Goal: Task Accomplishment & Management: Manage account settings

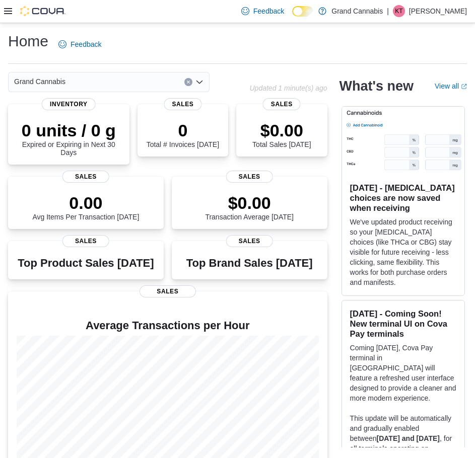
click at [5, 9] on icon at bounding box center [8, 11] width 8 height 6
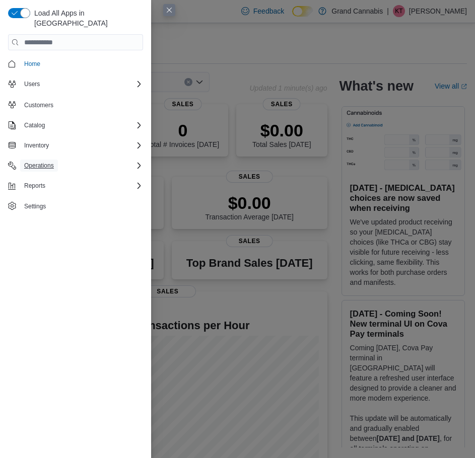
click at [35, 162] on span "Operations" at bounding box center [39, 166] width 30 height 8
click at [36, 176] on span "Cash Management" at bounding box center [45, 180] width 51 height 8
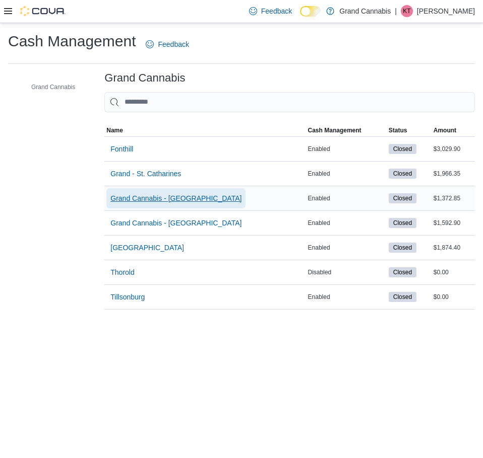
click at [182, 201] on span "Grand Cannabis - [GEOGRAPHIC_DATA]" at bounding box center [175, 198] width 131 height 10
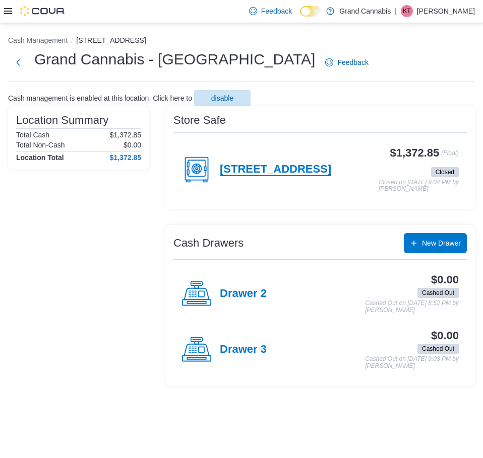
click at [254, 166] on h4 "[STREET_ADDRESS]" at bounding box center [275, 169] width 111 height 13
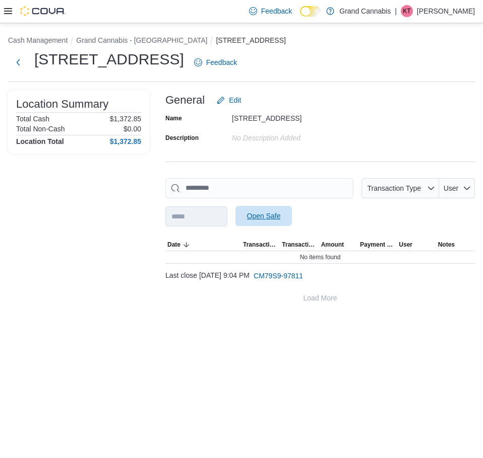
click at [281, 214] on span "Open Safe" at bounding box center [264, 216] width 34 height 10
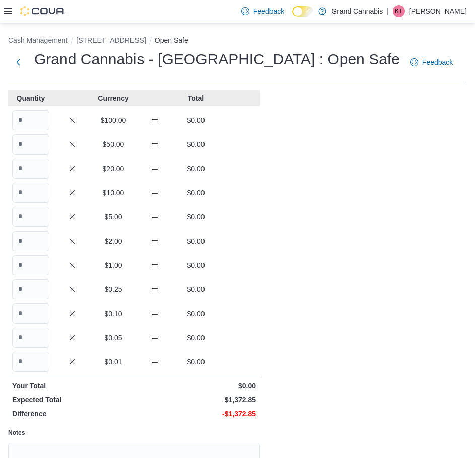
click at [428, 145] on div "Cash Management [STREET_ADDRESS] Open Safe Grand Cannabis - [GEOGRAPHIC_DATA] :…" at bounding box center [237, 292] width 475 height 539
click at [29, 171] on input "Quantity" at bounding box center [30, 169] width 37 height 20
type input "**"
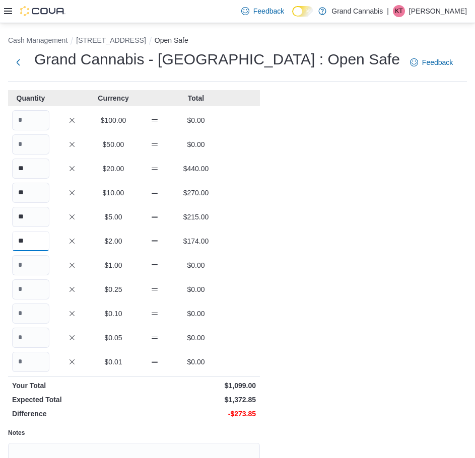
type input "**"
type input "***"
type input "**"
type input "***"
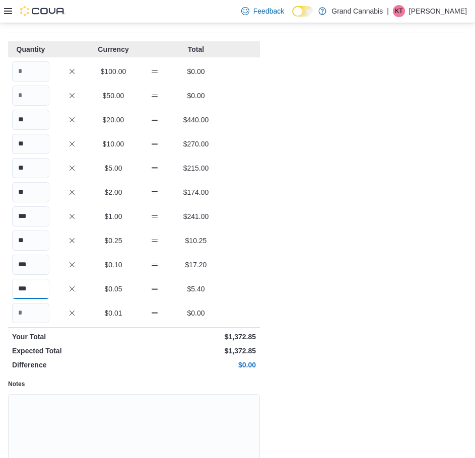
scroll to position [104, 0]
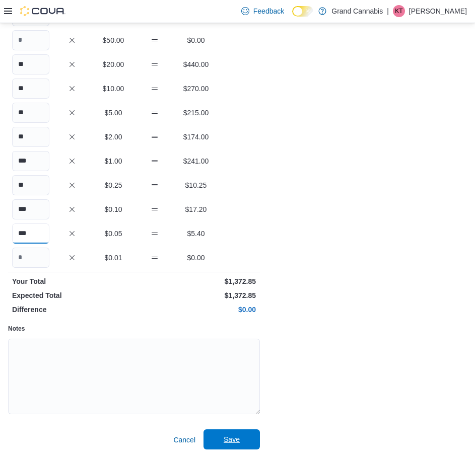
type input "***"
click at [229, 446] on span "Save" at bounding box center [232, 440] width 44 height 20
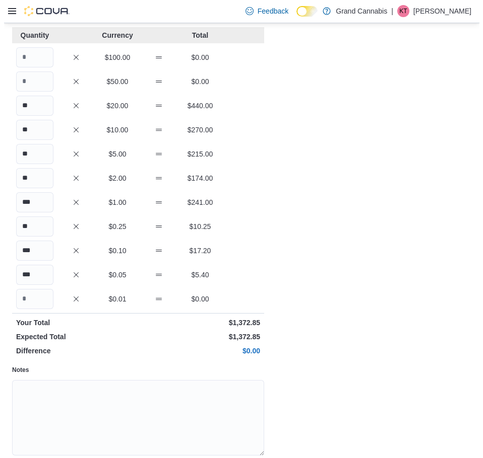
scroll to position [0, 0]
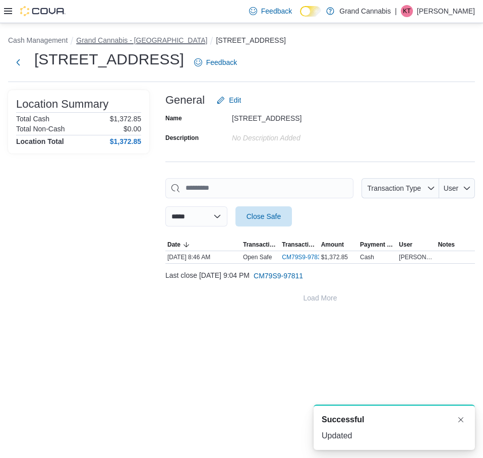
click at [157, 40] on button "Grand Cannabis - [GEOGRAPHIC_DATA]" at bounding box center [141, 40] width 131 height 8
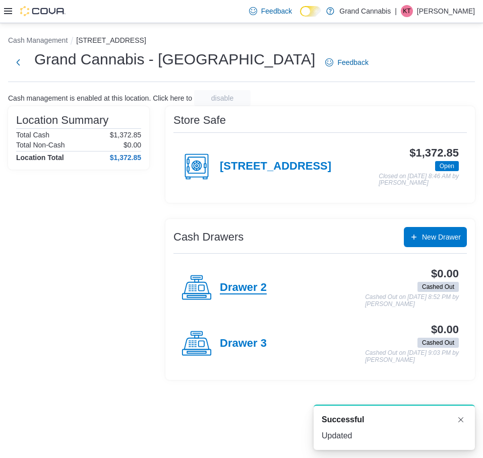
click at [258, 283] on h4 "Drawer 2" at bounding box center [243, 288] width 47 height 13
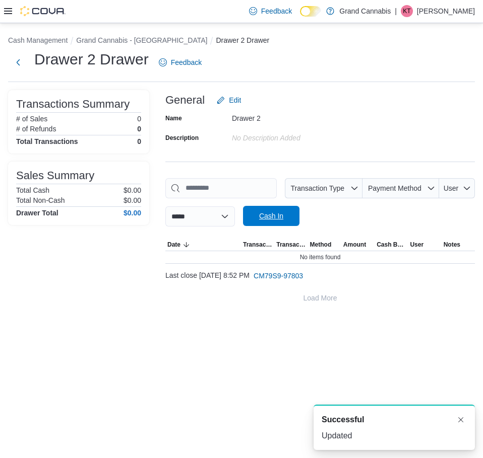
click at [279, 221] on span "Cash In" at bounding box center [271, 216] width 44 height 20
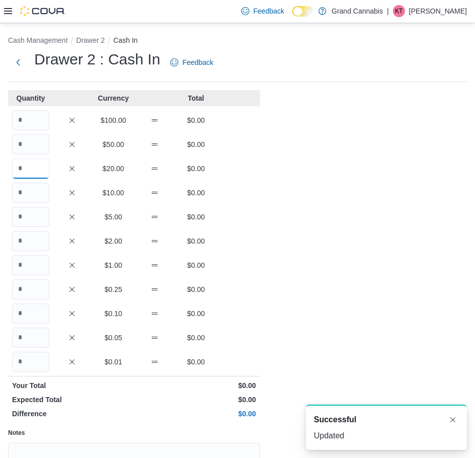
click at [38, 168] on input "Quantity" at bounding box center [30, 169] width 37 height 20
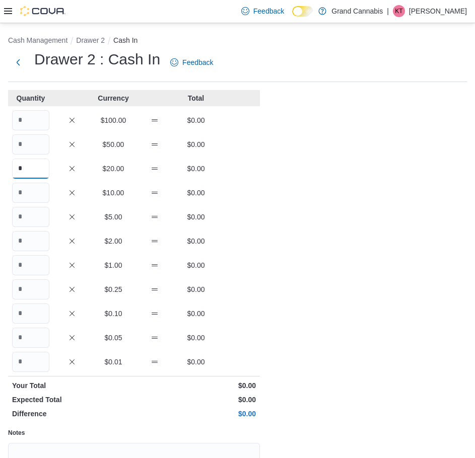
type input "*"
type input "**"
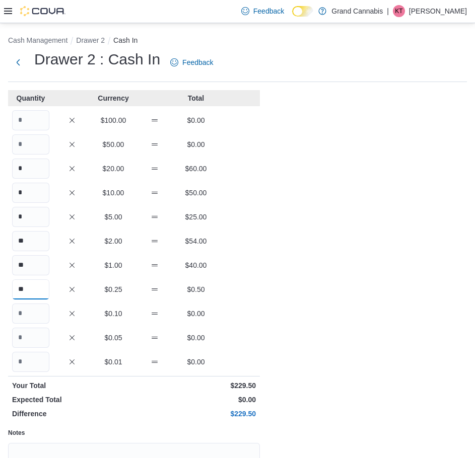
type input "**"
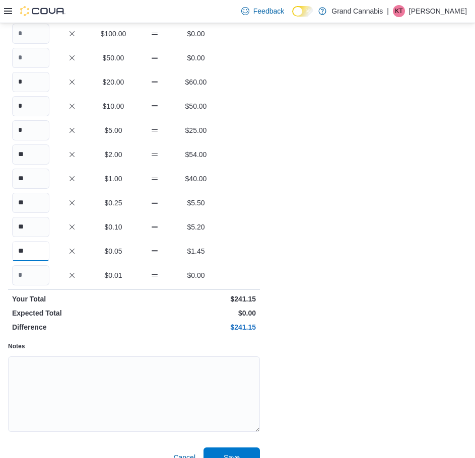
scroll to position [104, 0]
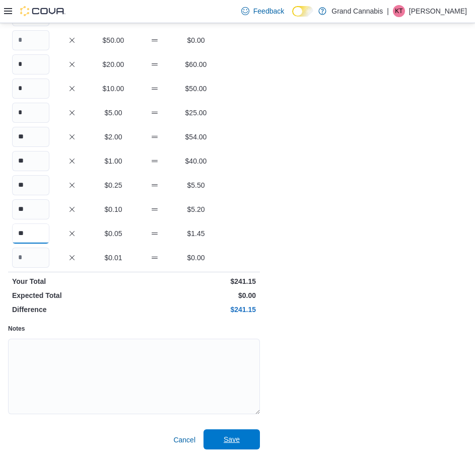
type input "**"
click at [228, 441] on span "Save" at bounding box center [232, 440] width 16 height 10
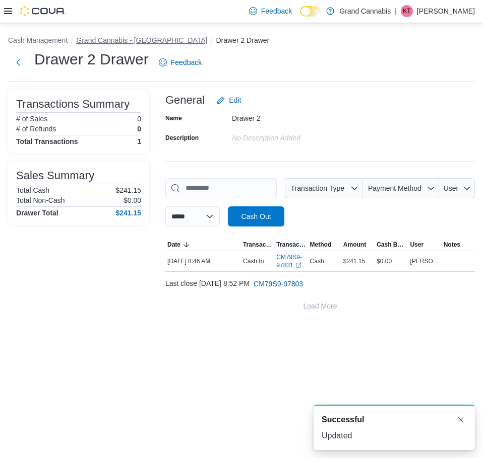
click at [149, 41] on button "Grand Cannabis - [GEOGRAPHIC_DATA]" at bounding box center [141, 40] width 131 height 8
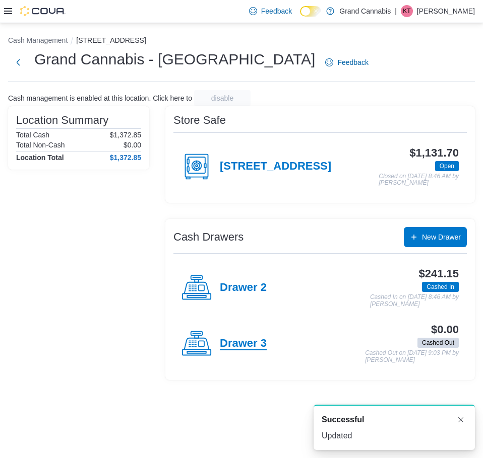
click at [257, 337] on h4 "Drawer 3" at bounding box center [243, 343] width 47 height 13
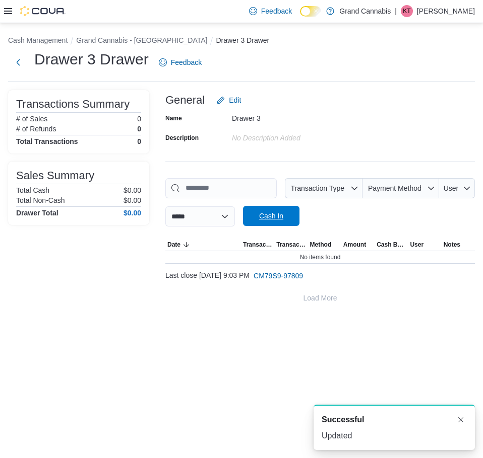
click at [283, 218] on span "Cash In" at bounding box center [271, 216] width 24 height 10
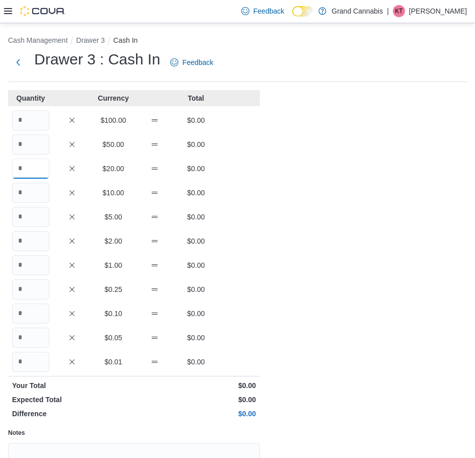
click at [35, 171] on input "Quantity" at bounding box center [30, 169] width 37 height 20
type input "*"
type input "**"
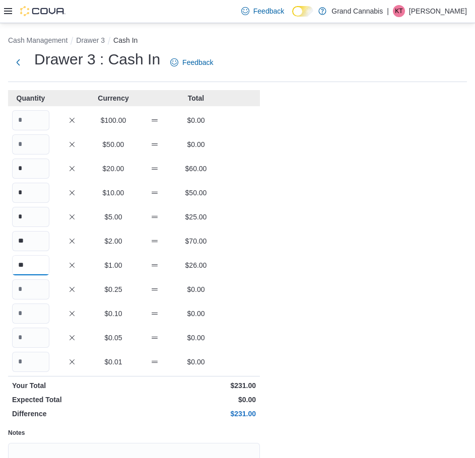
type input "**"
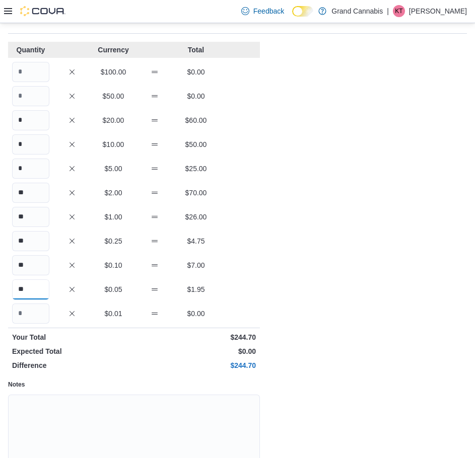
scroll to position [104, 0]
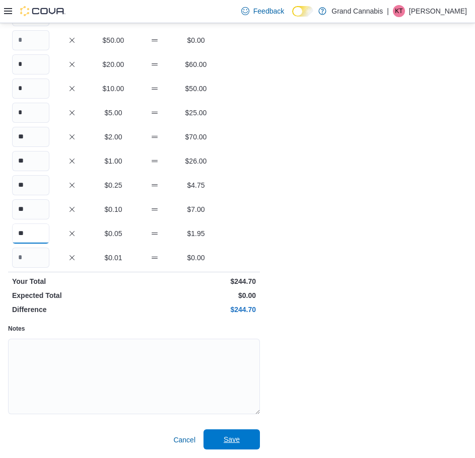
type input "**"
click at [226, 442] on span "Save" at bounding box center [232, 440] width 16 height 10
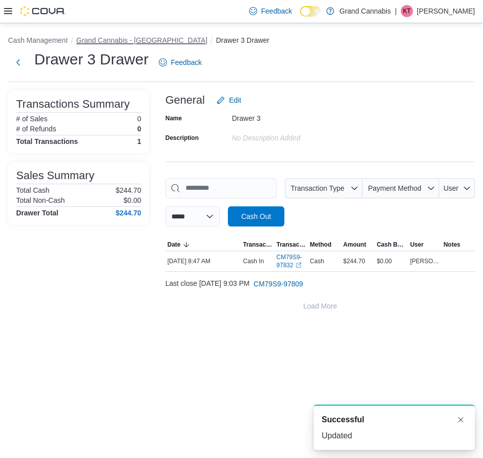
click at [142, 41] on button "Grand Cannabis - [GEOGRAPHIC_DATA]" at bounding box center [141, 40] width 131 height 8
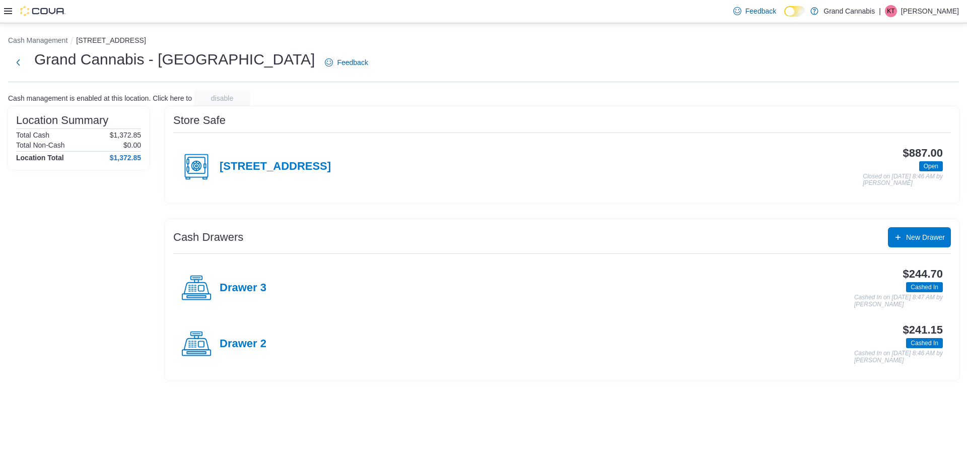
click at [9, 12] on icon at bounding box center [8, 11] width 8 height 8
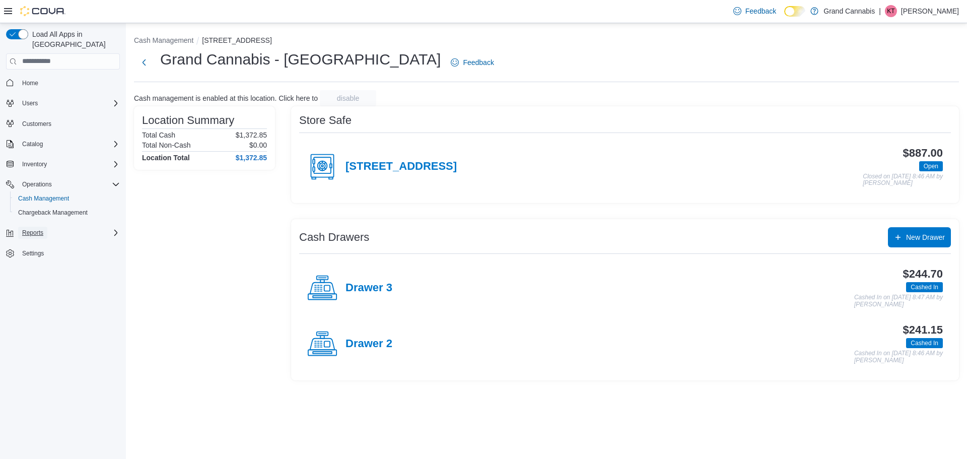
click at [35, 229] on span "Reports" at bounding box center [32, 233] width 21 height 8
click at [29, 271] on span "Reports" at bounding box center [28, 275] width 21 height 8
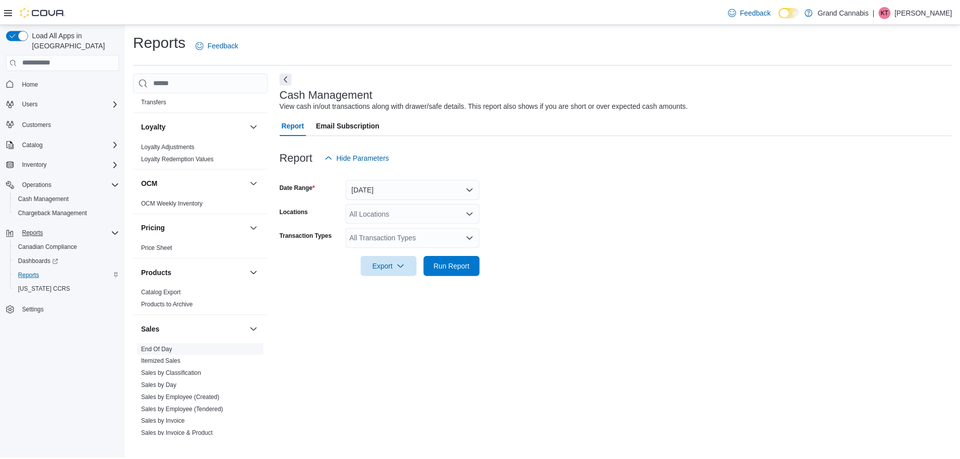
scroll to position [705, 0]
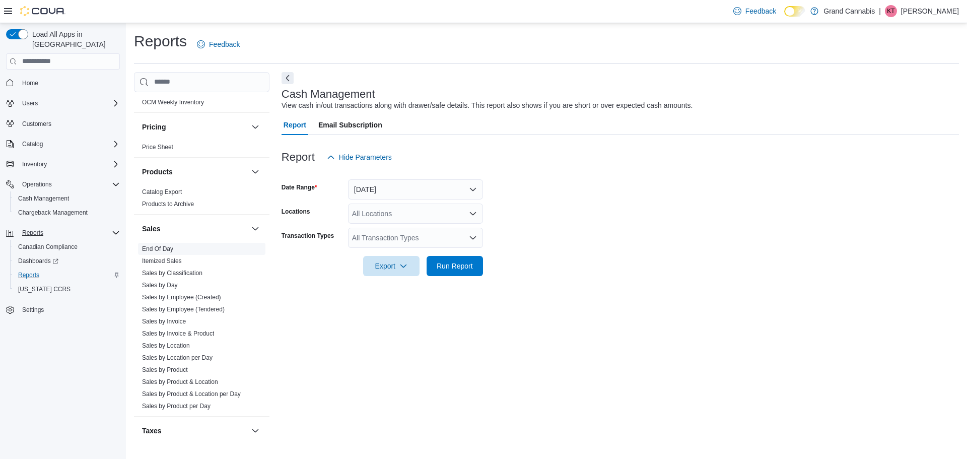
click at [169, 245] on span "End Of Day" at bounding box center [201, 249] width 127 height 12
click at [167, 245] on link "End Of Day" at bounding box center [157, 248] width 31 height 7
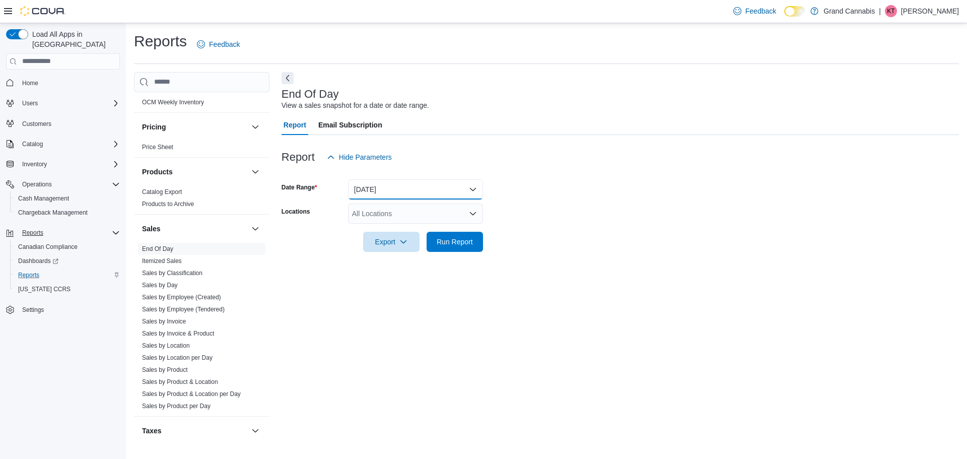
click at [387, 185] on button "[DATE]" at bounding box center [415, 189] width 135 height 20
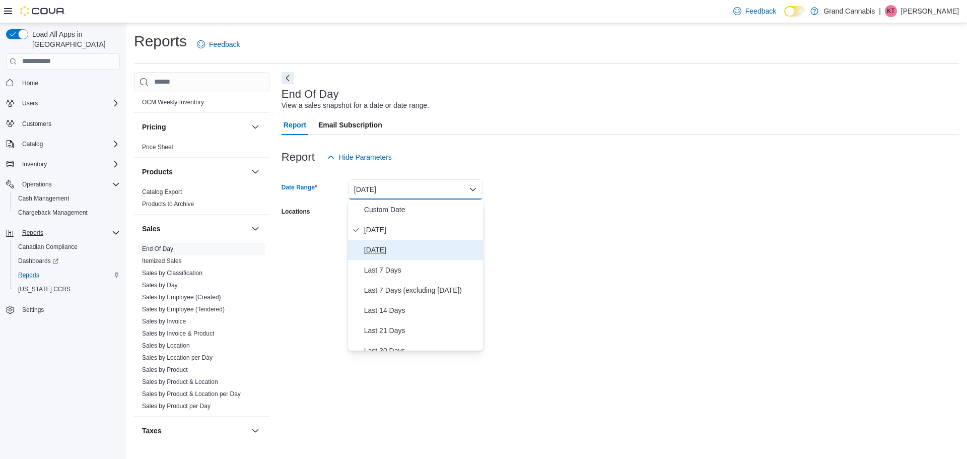
click at [375, 244] on span "[DATE]" at bounding box center [421, 250] width 115 height 12
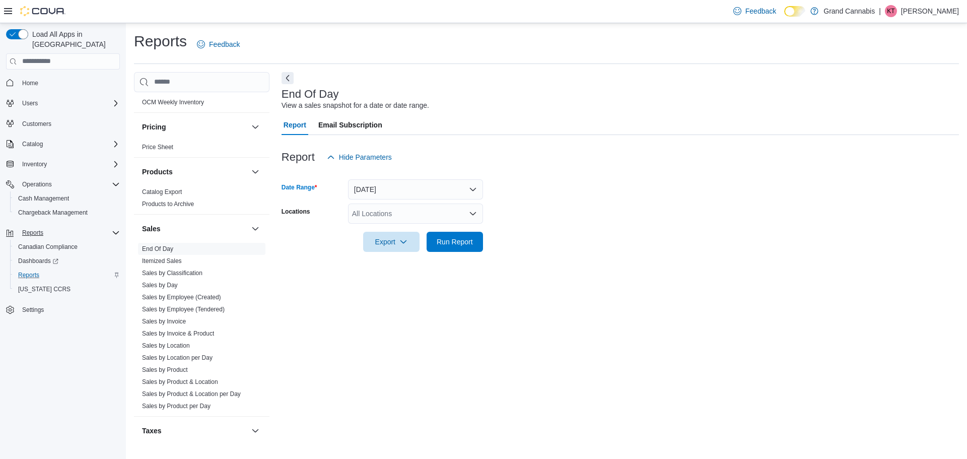
click at [373, 217] on div "All Locations" at bounding box center [415, 213] width 135 height 20
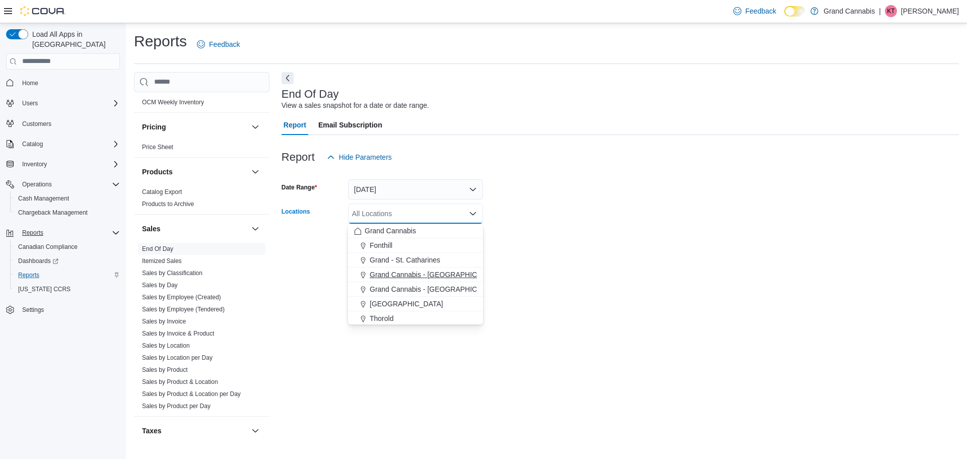
click at [421, 272] on span "Grand Cannabis - [GEOGRAPHIC_DATA]" at bounding box center [435, 274] width 131 height 10
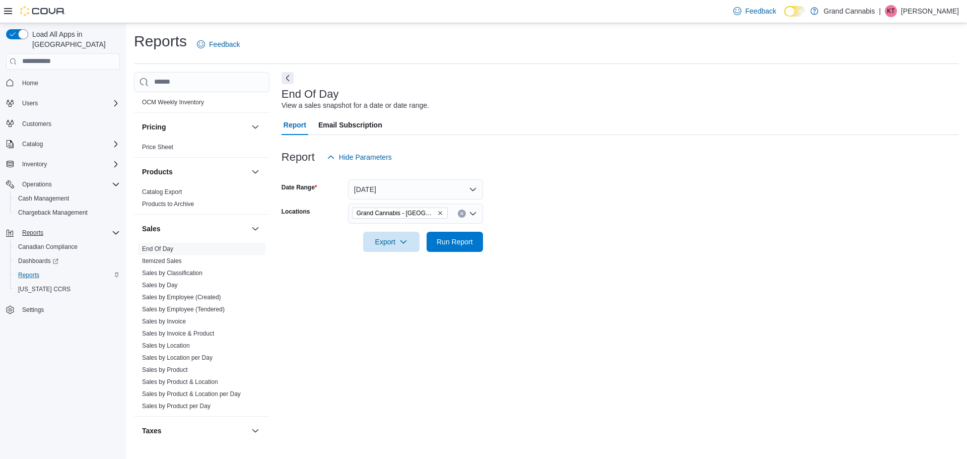
click at [482, 235] on form "Date Range [DATE] Locations [GEOGRAPHIC_DATA] - [GEOGRAPHIC_DATA] Export Run Re…" at bounding box center [620, 209] width 677 height 85
click at [437, 240] on span "Run Report" at bounding box center [455, 241] width 36 height 10
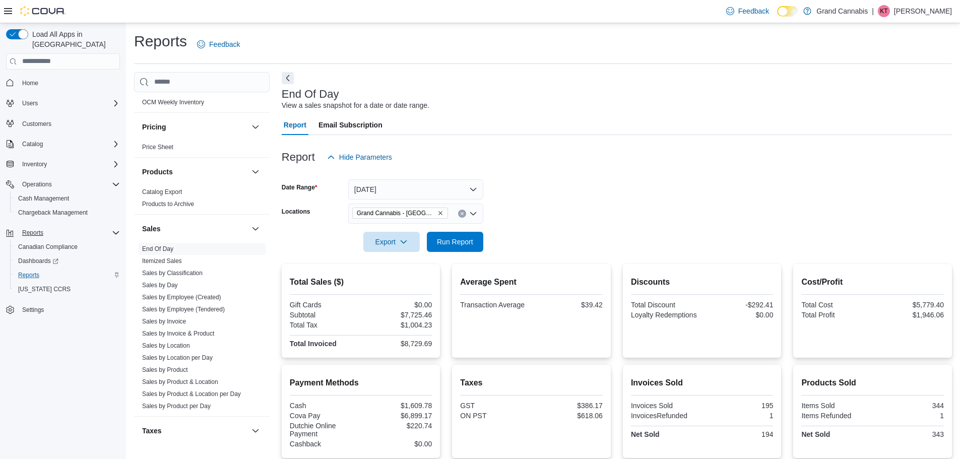
click at [437, 211] on icon "Remove Grand Cannabis - Dunnville from selection in this group" at bounding box center [440, 213] width 6 height 6
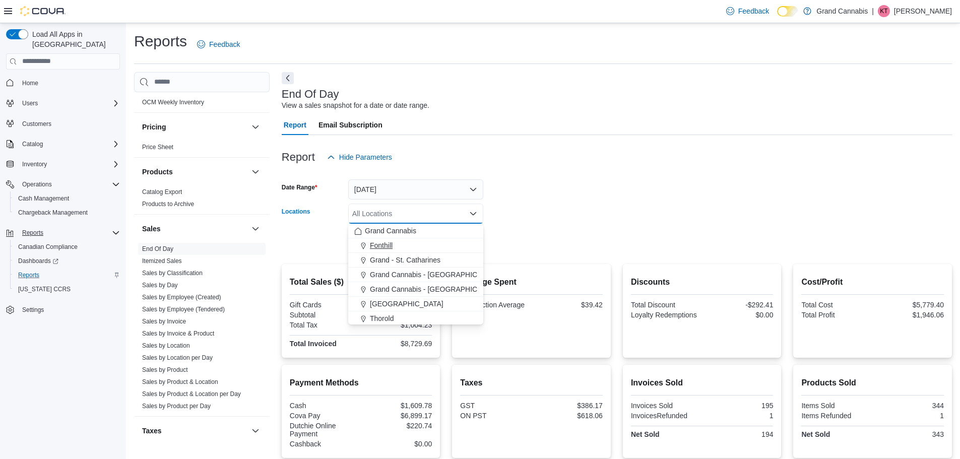
click at [427, 242] on div "Fonthill" at bounding box center [415, 245] width 123 height 10
click at [482, 228] on div at bounding box center [617, 228] width 670 height 8
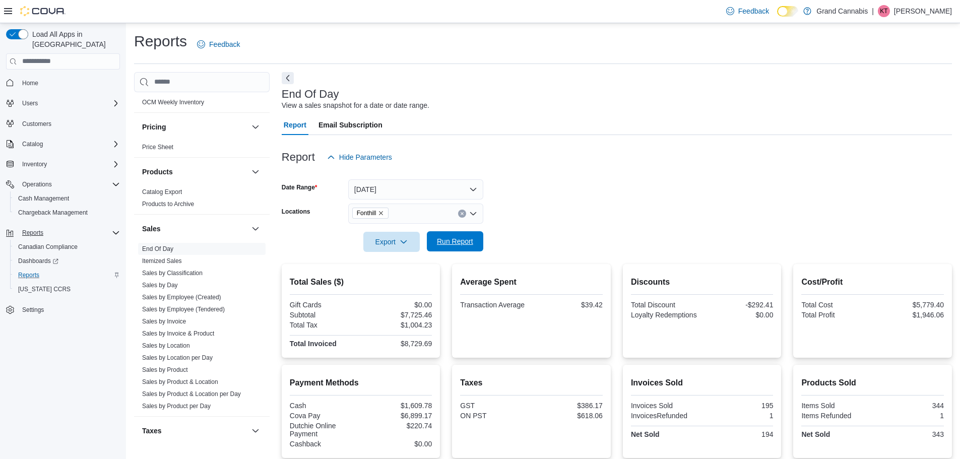
click at [465, 243] on span "Run Report" at bounding box center [455, 241] width 36 height 10
click at [384, 213] on icon "Remove Fonthill from selection in this group" at bounding box center [381, 213] width 6 height 6
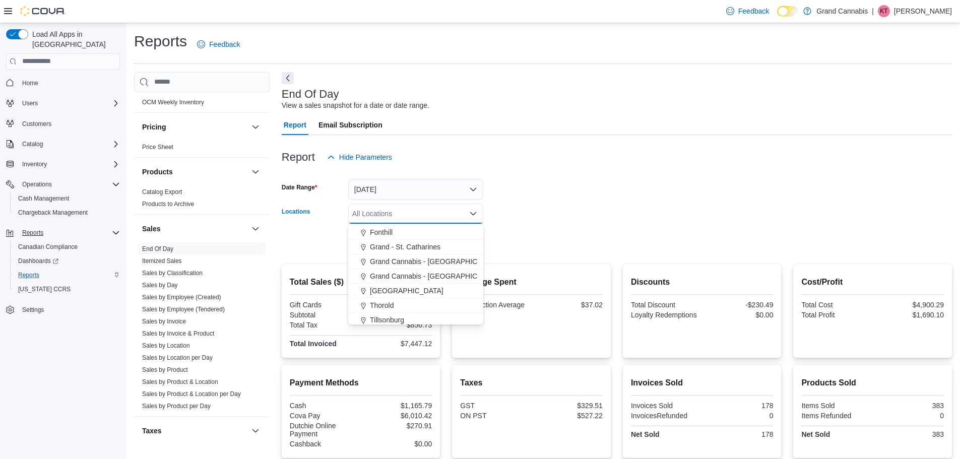
scroll to position [16, 0]
click at [383, 287] on span "[GEOGRAPHIC_DATA]" at bounding box center [407, 288] width 74 height 10
click at [482, 220] on form "Date Range [DATE] Locations [GEOGRAPHIC_DATA] Combo box. Selected. [GEOGRAPHIC_…" at bounding box center [617, 209] width 670 height 85
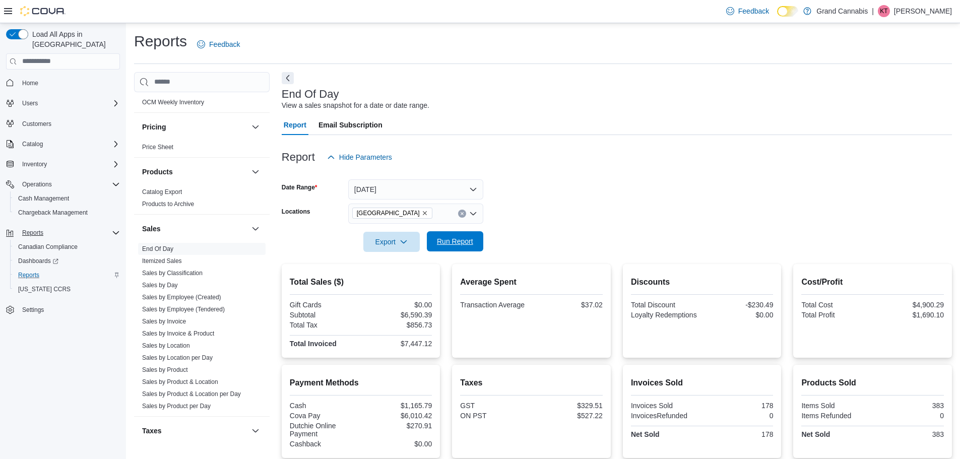
click at [454, 247] on span "Run Report" at bounding box center [455, 241] width 44 height 20
click at [387, 212] on span "[GEOGRAPHIC_DATA]" at bounding box center [392, 213] width 71 height 10
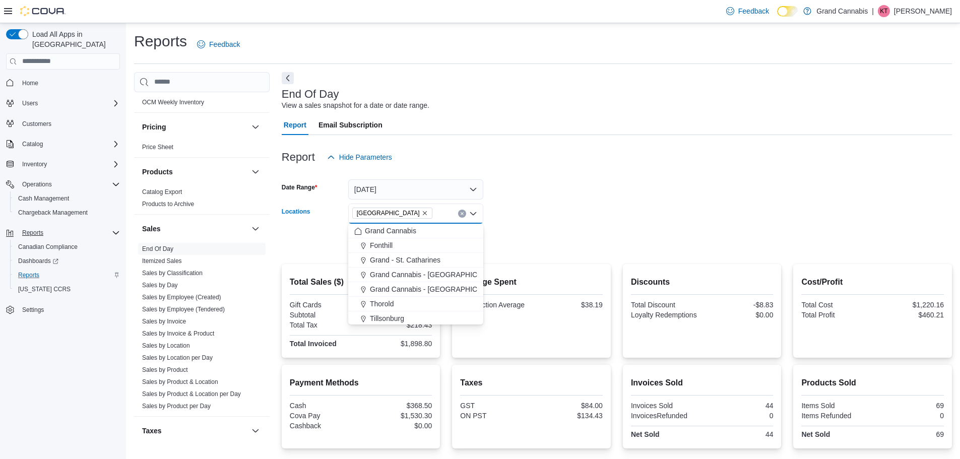
click at [390, 216] on span "[GEOGRAPHIC_DATA]" at bounding box center [392, 213] width 71 height 10
click at [482, 216] on form "Date Range [DATE] Locations [GEOGRAPHIC_DATA] Combo box. Selected. [GEOGRAPHIC_…" at bounding box center [617, 209] width 670 height 85
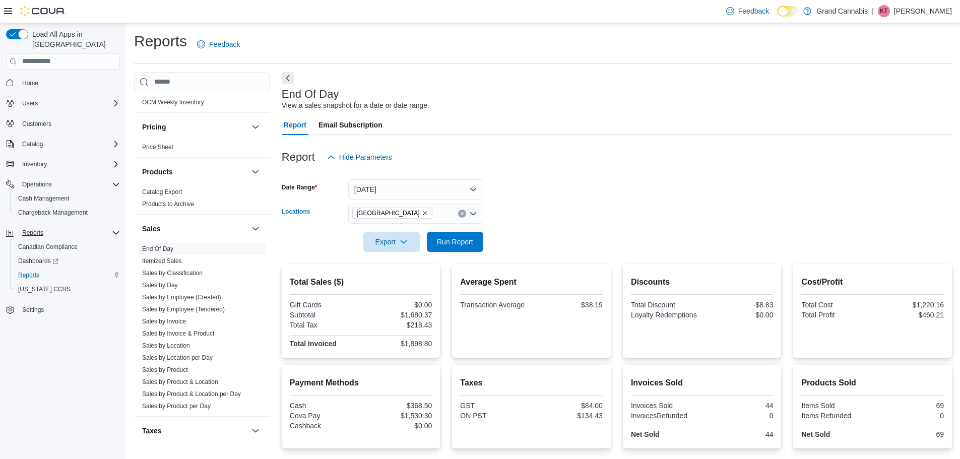
click at [392, 216] on span "[GEOGRAPHIC_DATA]" at bounding box center [392, 213] width 71 height 10
click at [482, 215] on form "Date Range [DATE] Locations [GEOGRAPHIC_DATA] Export Run Report" at bounding box center [617, 209] width 670 height 85
